Goal: Entertainment & Leisure: Consume media (video, audio)

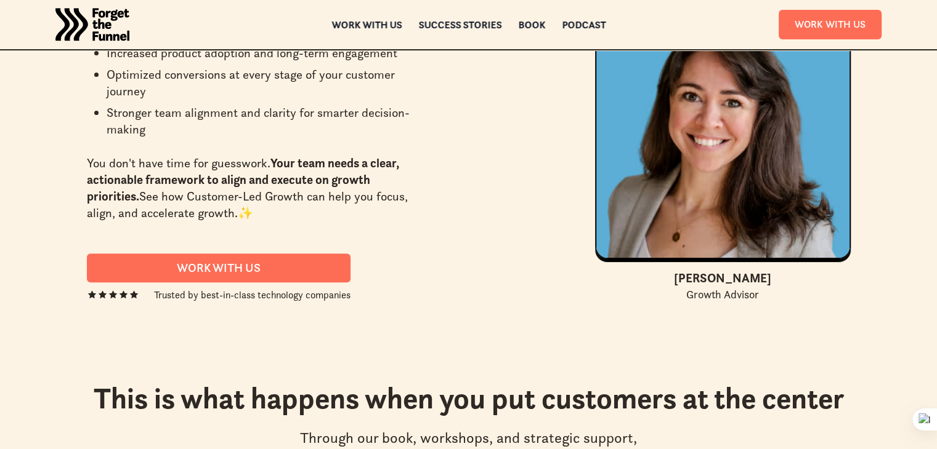
scroll to position [5112, 0]
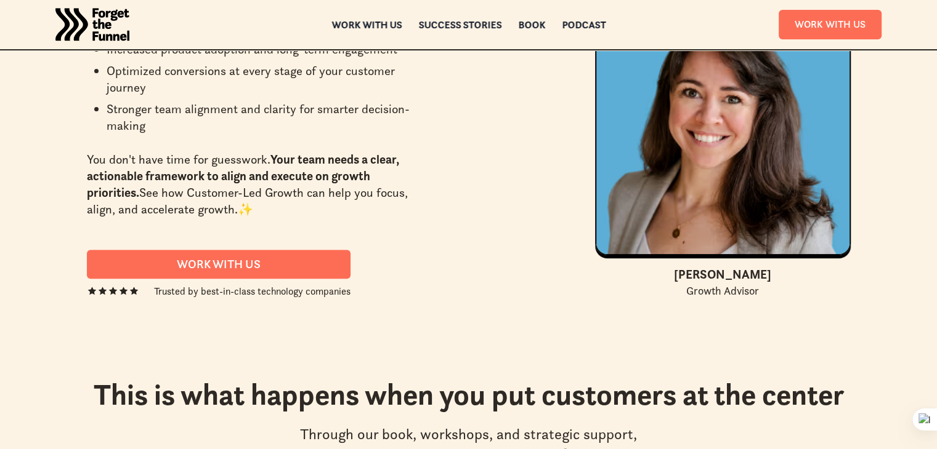
click at [191, 151] on strong "Your team needs a clear, actionable framework to align and execute on growth pr…" at bounding box center [243, 175] width 312 height 49
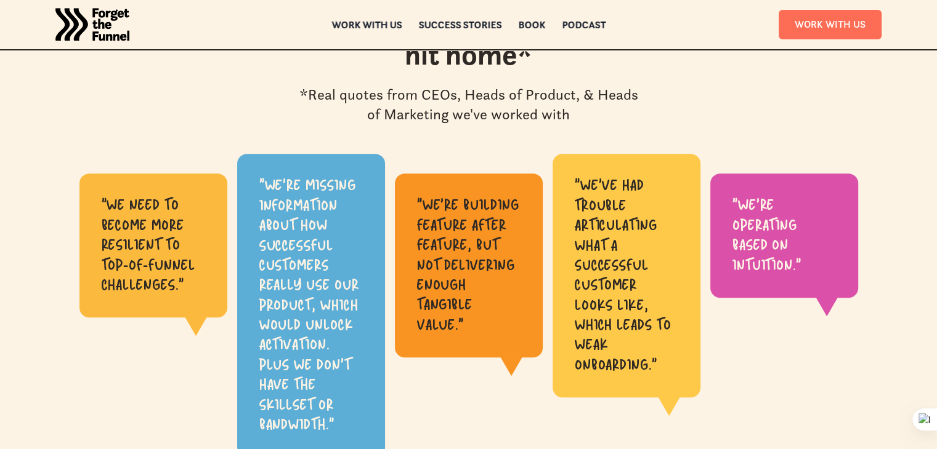
scroll to position [491, 0]
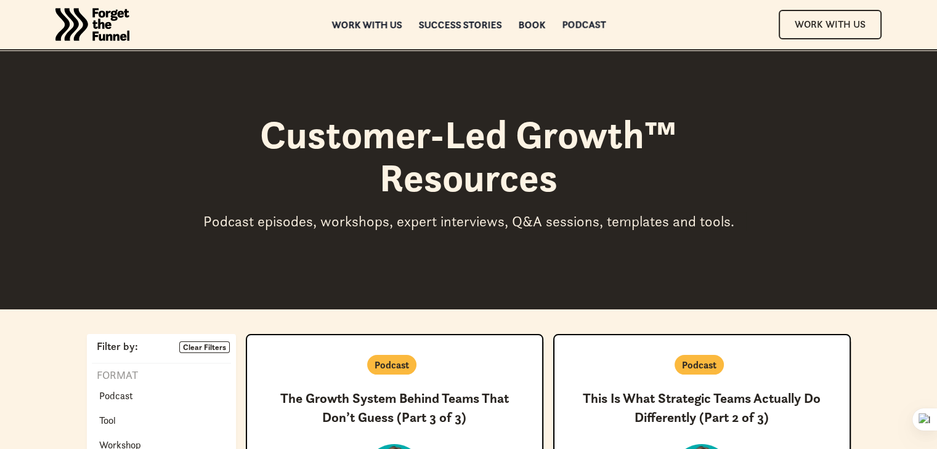
click at [592, 20] on div "Podcast" at bounding box center [584, 24] width 44 height 9
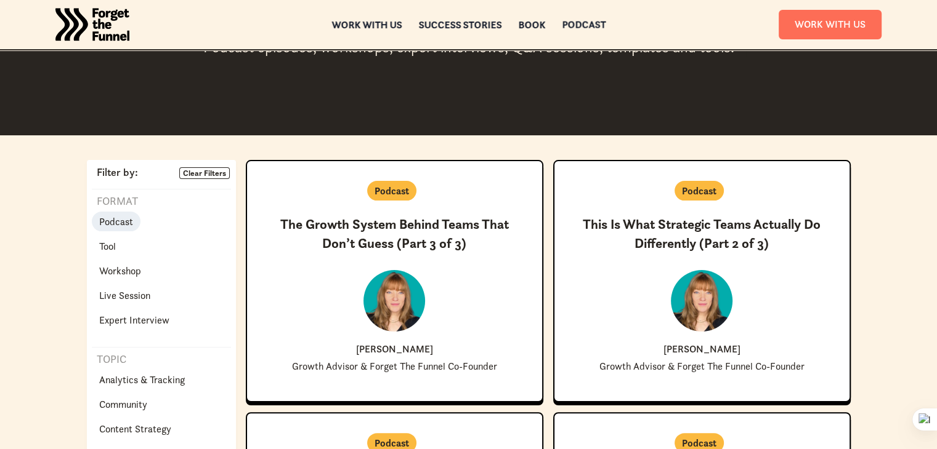
scroll to position [175, 0]
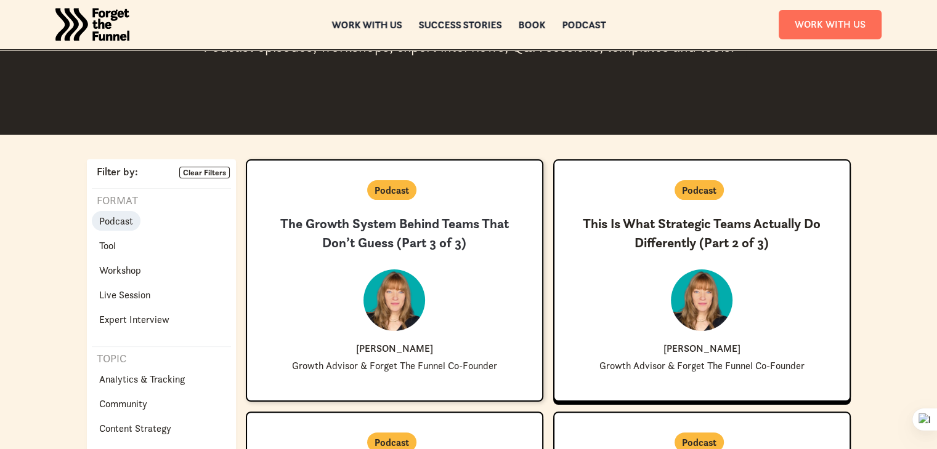
click at [413, 230] on h3 "The Growth System Behind Teams That Don’t Guess (Part 3 of 3)" at bounding box center [395, 234] width 256 height 38
